Goal: Task Accomplishment & Management: Manage account settings

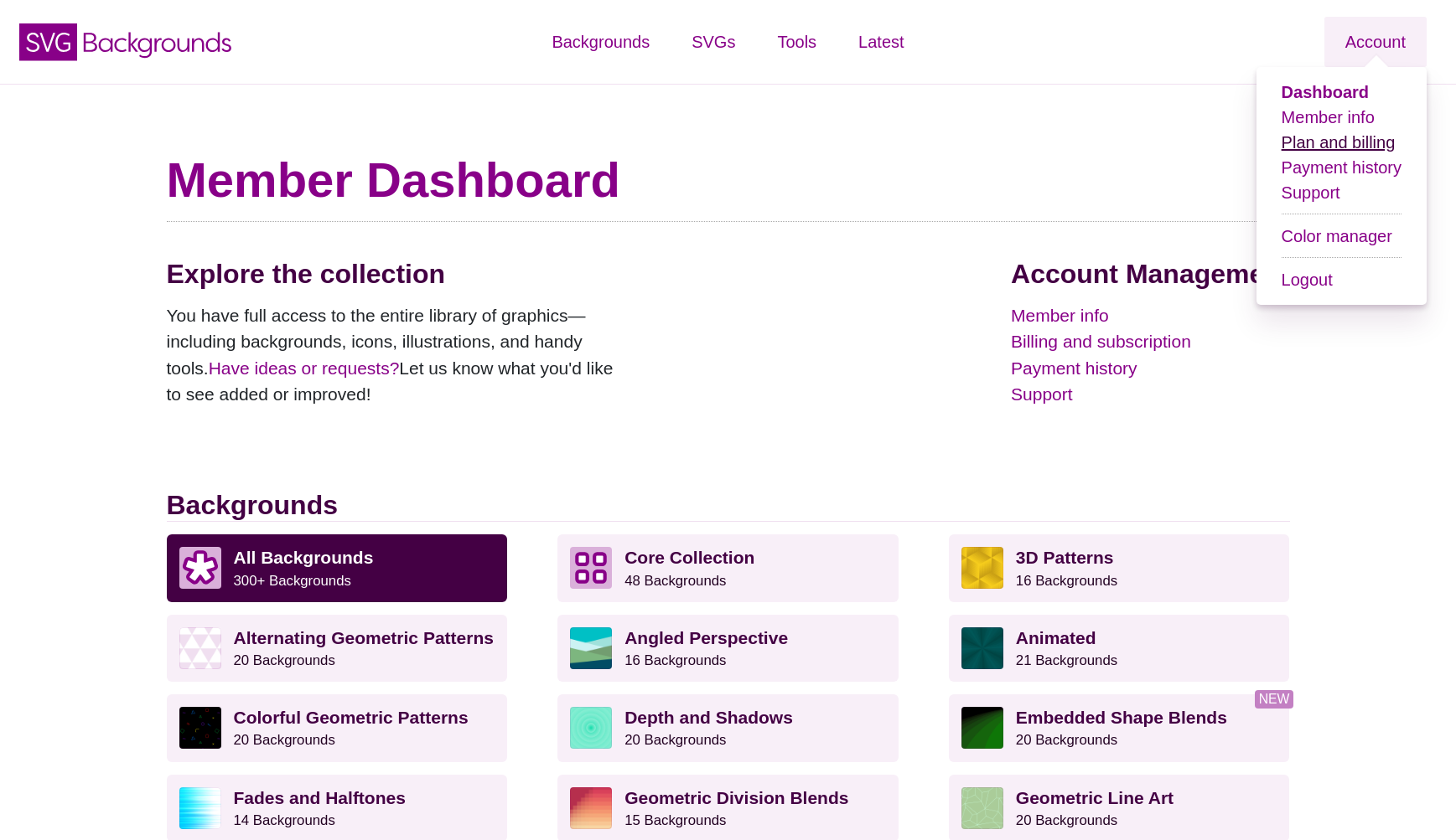
click at [1302, 137] on link "Plan and billing" at bounding box center [1338, 142] width 114 height 18
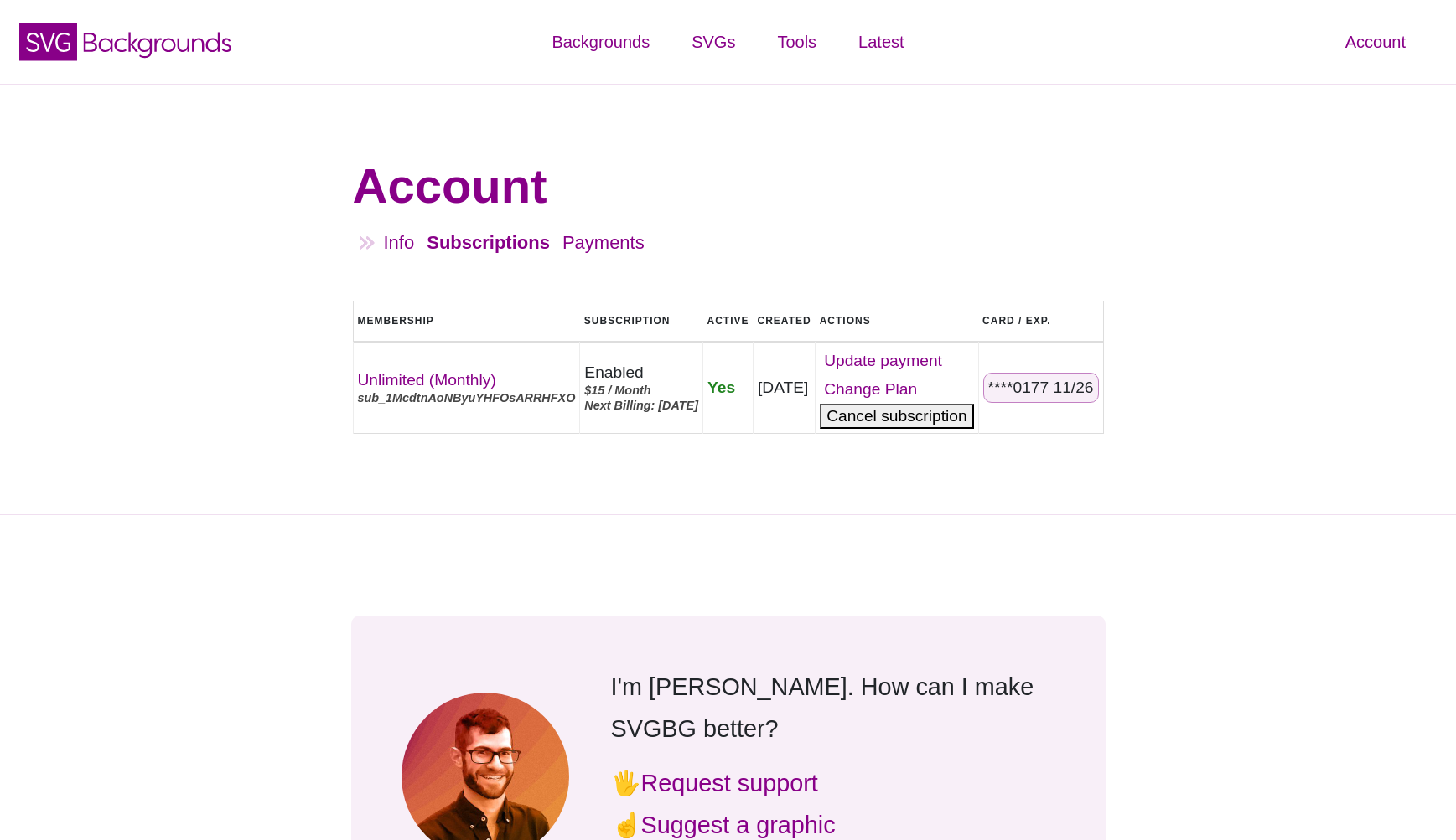
click at [922, 427] on button "Cancel" at bounding box center [895, 416] width 153 height 25
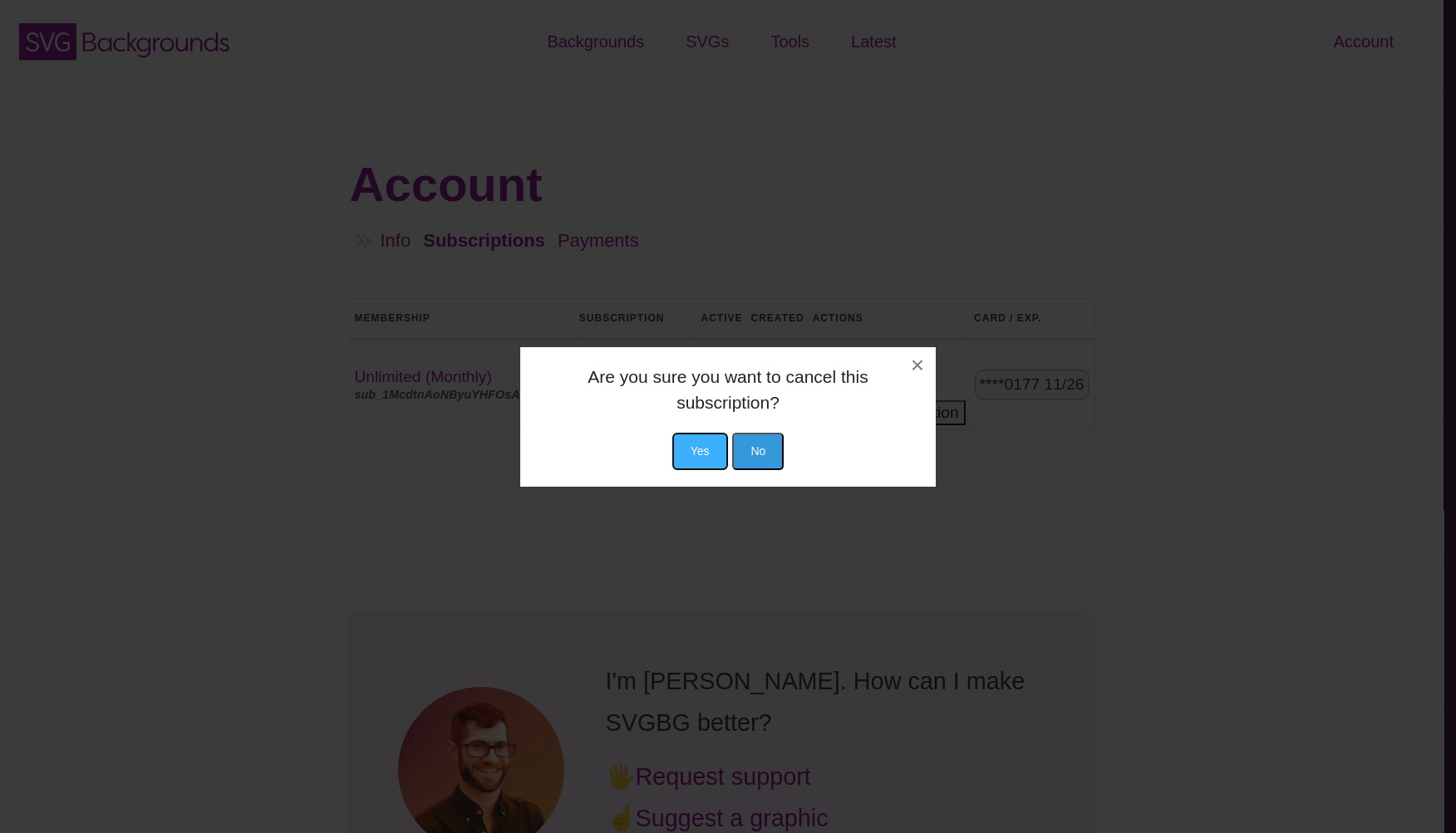
click at [710, 452] on button "Yes" at bounding box center [699, 451] width 56 height 38
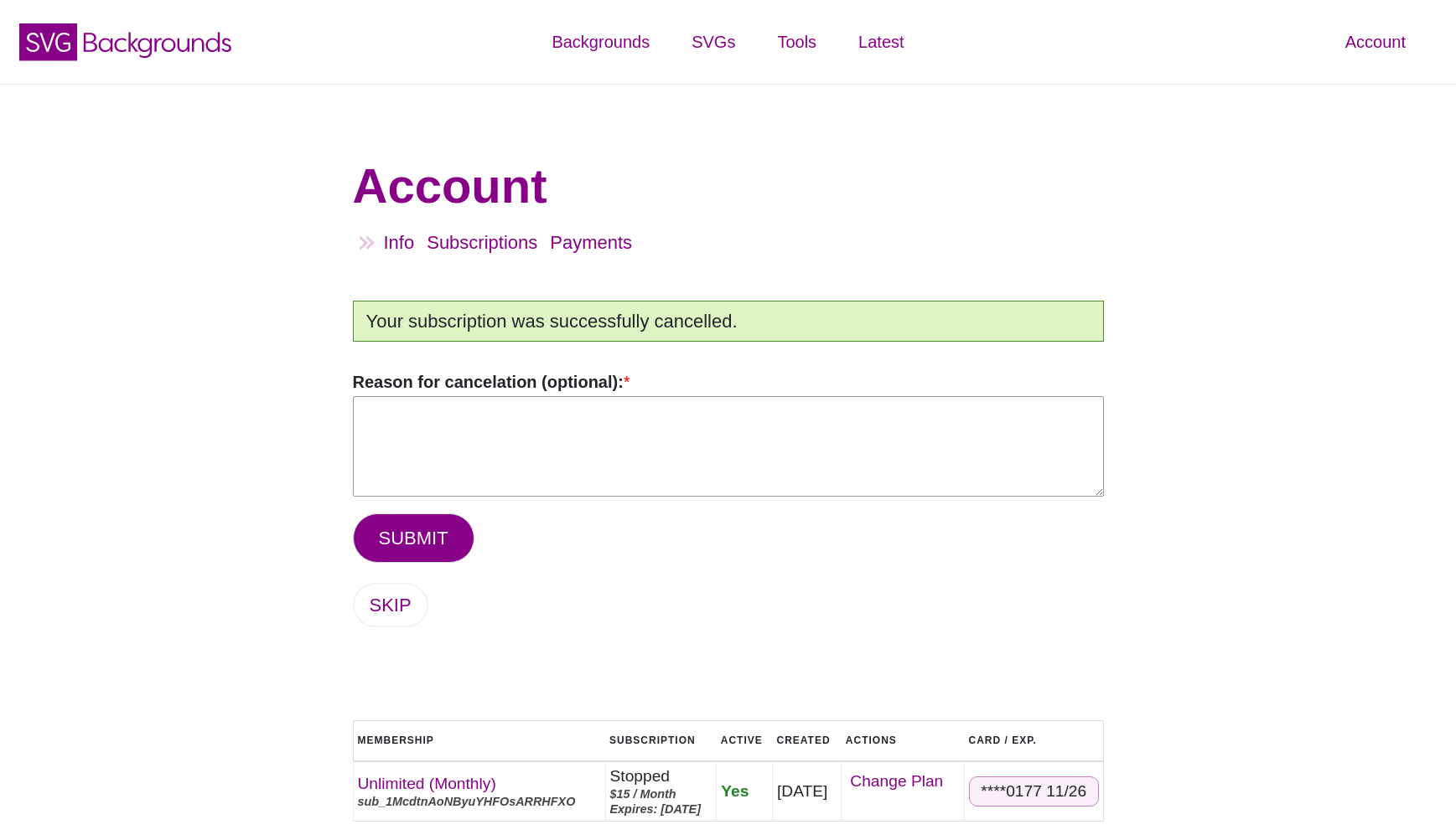
click at [722, 466] on textarea "Reason for cancelation (optional): *" at bounding box center [728, 447] width 751 height 101
type textarea "not using"
click at [443, 520] on button "SUBMIT" at bounding box center [413, 539] width 122 height 49
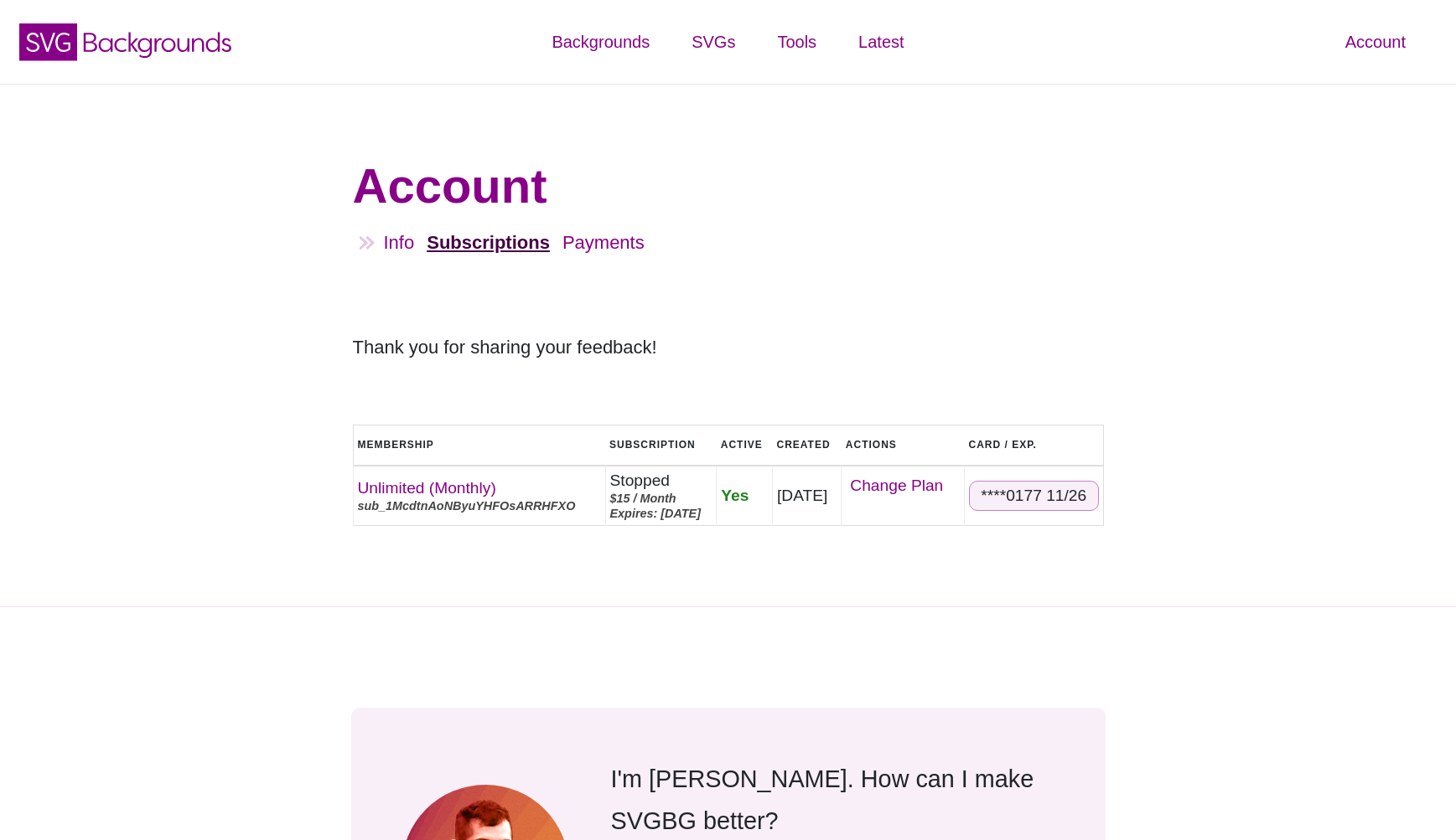
click at [509, 245] on link "Subscriptions" at bounding box center [489, 242] width 124 height 21
